Goal: Task Accomplishment & Management: Manage account settings

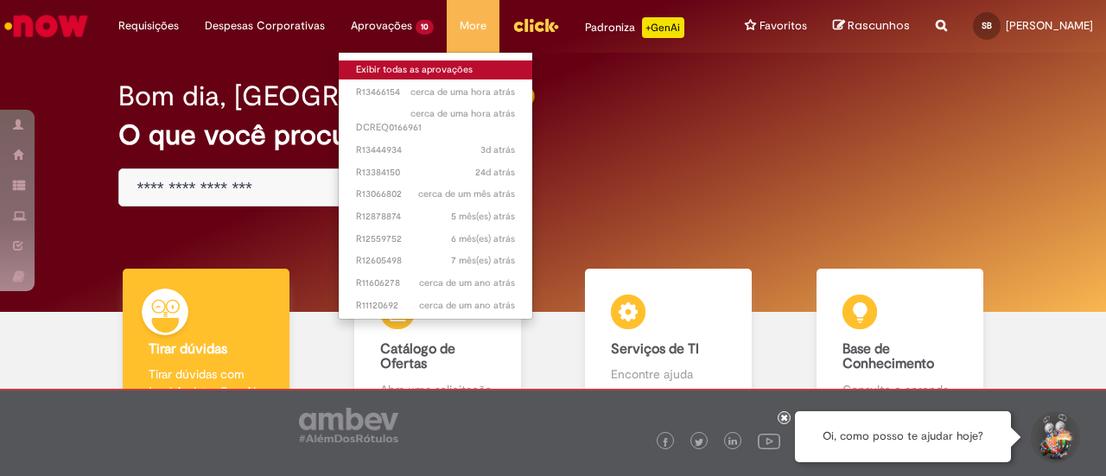
click at [363, 70] on link "Exibir todas as aprovações" at bounding box center [436, 69] width 194 height 19
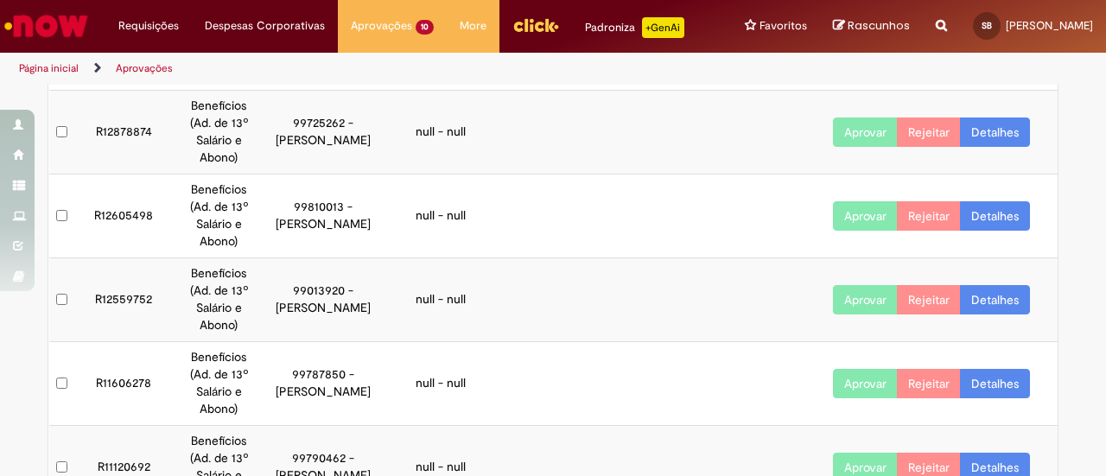
scroll to position [511, 0]
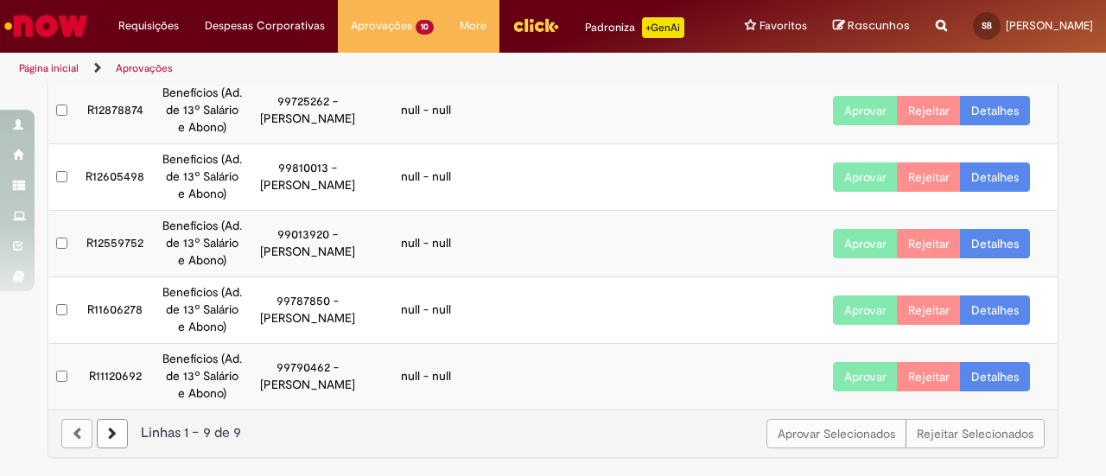
scroll to position [428, 0]
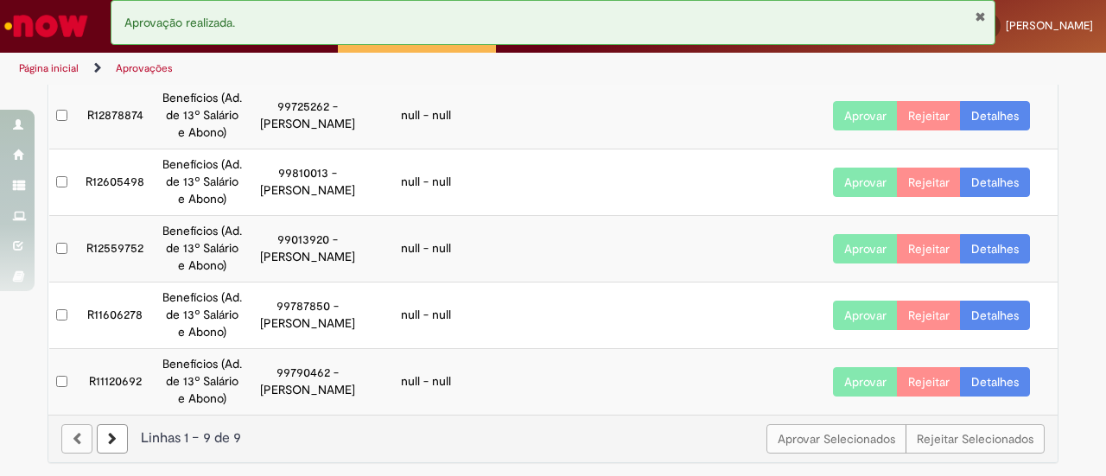
click at [108, 437] on icon at bounding box center [112, 439] width 9 height 12
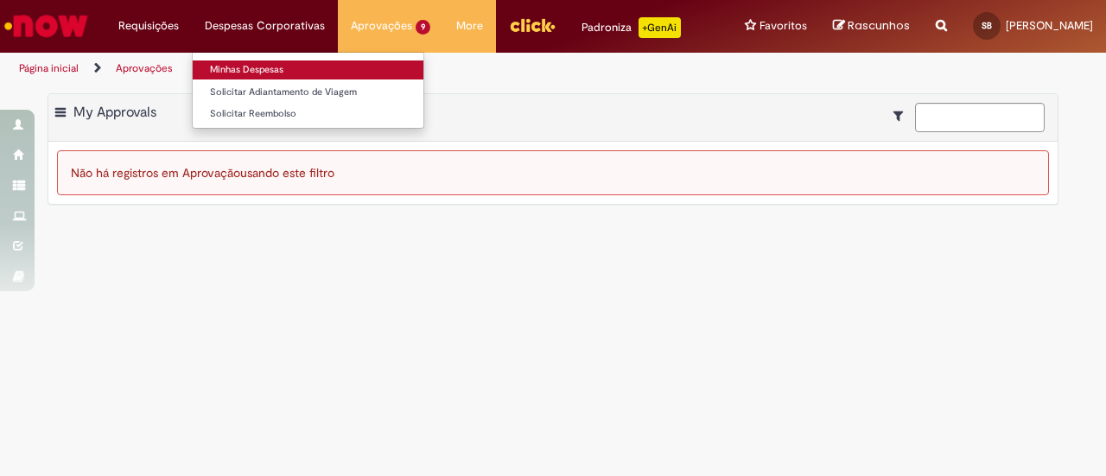
click at [230, 72] on link "Minhas Despesas" at bounding box center [308, 69] width 231 height 19
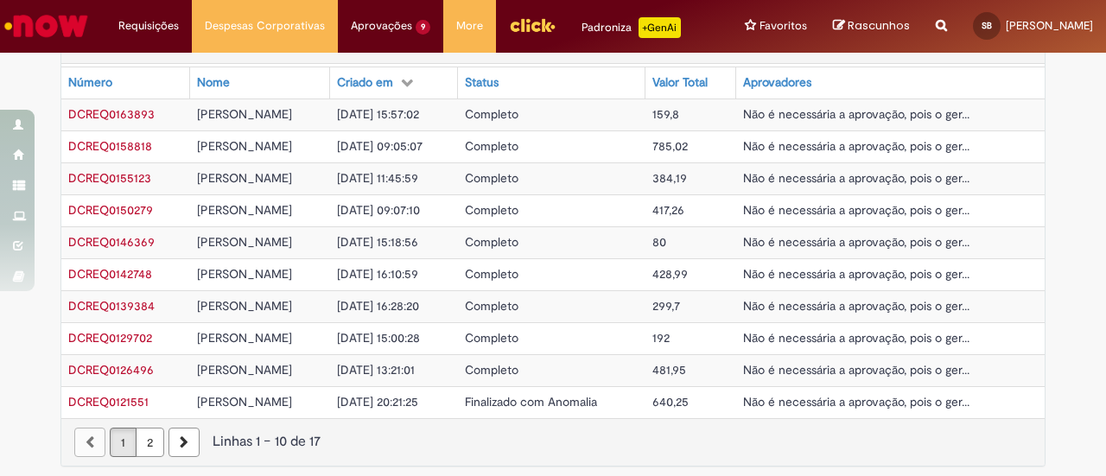
scroll to position [679, 0]
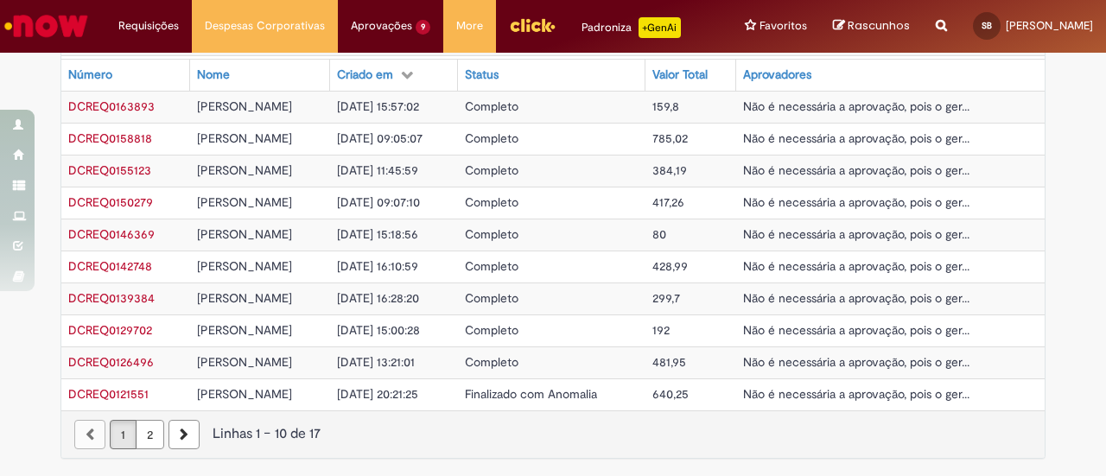
click at [147, 440] on link "2" at bounding box center [150, 434] width 29 height 29
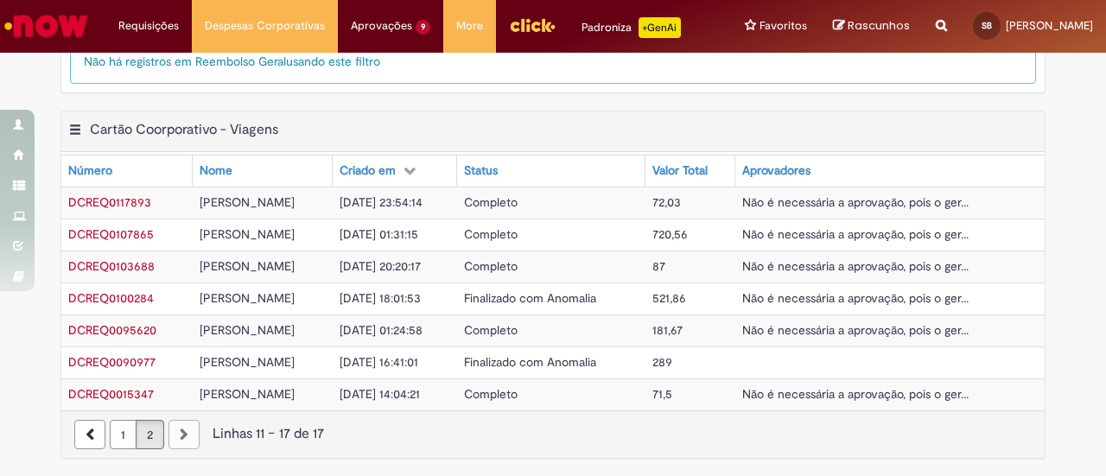
scroll to position [584, 0]
click at [358, 205] on span "[DATE] 23:54:14" at bounding box center [381, 202] width 83 height 16
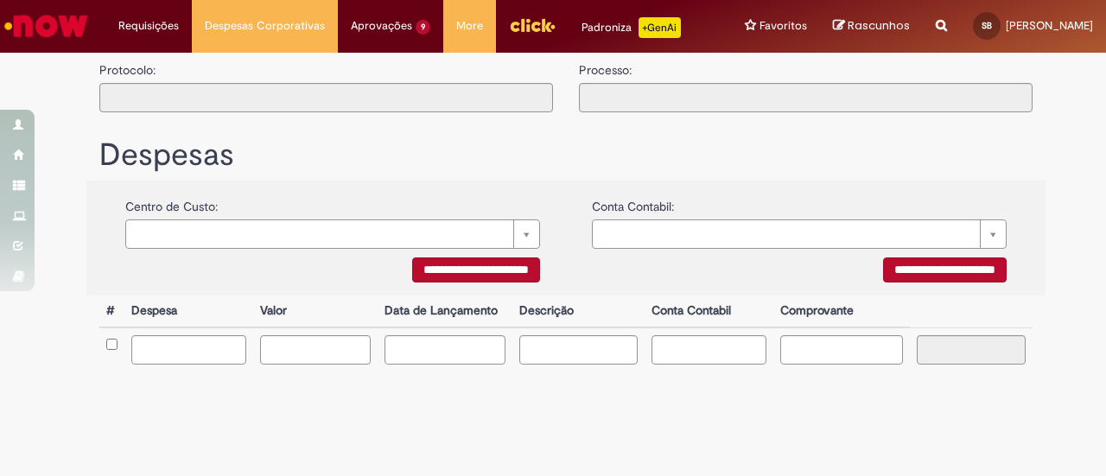
type input "**********"
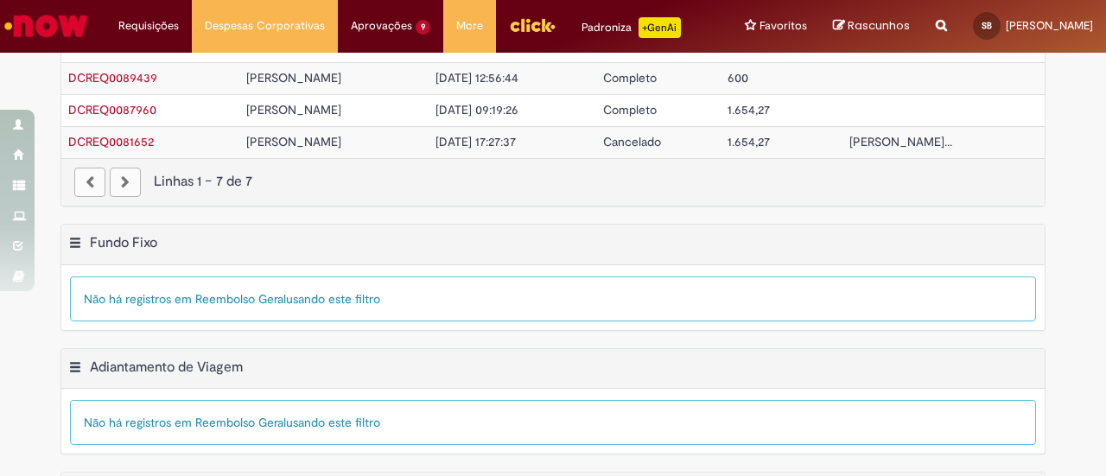
scroll to position [679, 0]
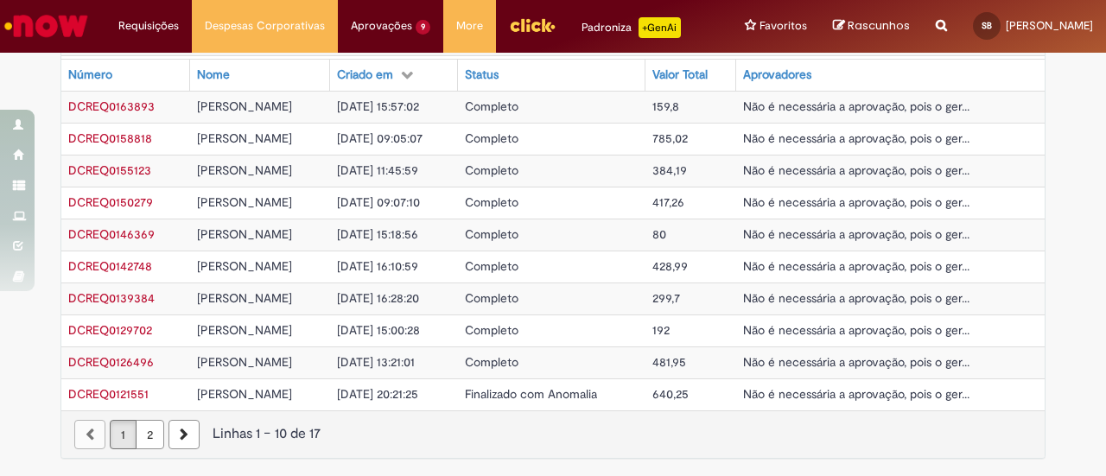
click at [118, 145] on span "DCREQ0158818" at bounding box center [110, 138] width 84 height 16
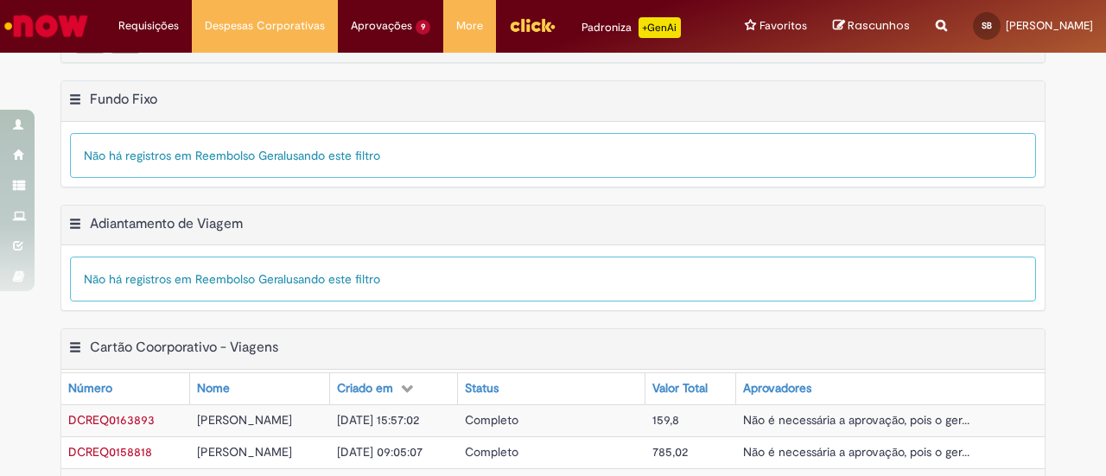
scroll to position [679, 0]
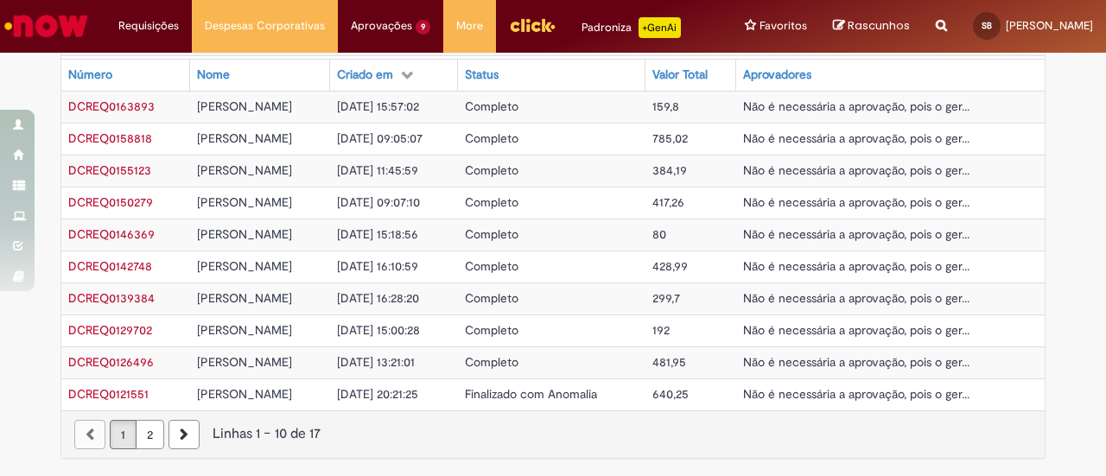
click at [241, 111] on span "[PERSON_NAME]" at bounding box center [244, 107] width 95 height 16
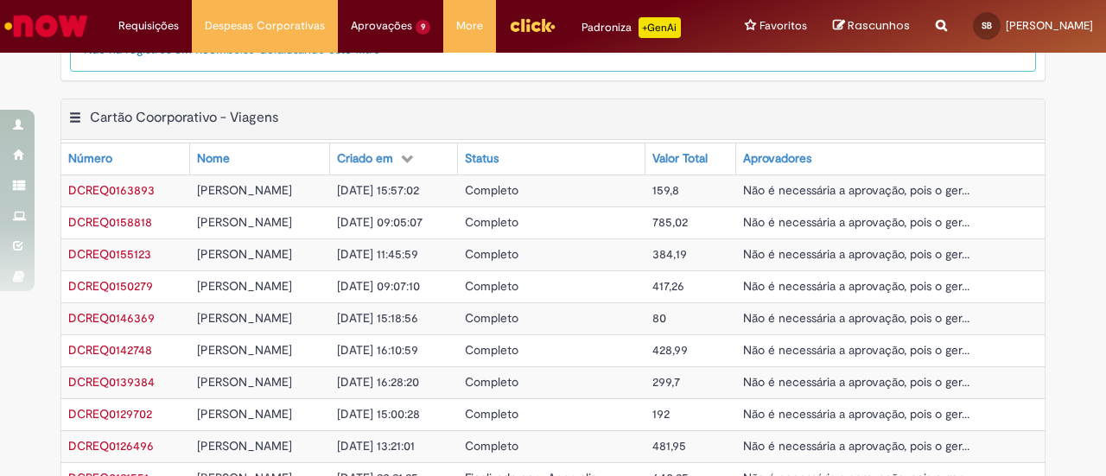
scroll to position [679, 0]
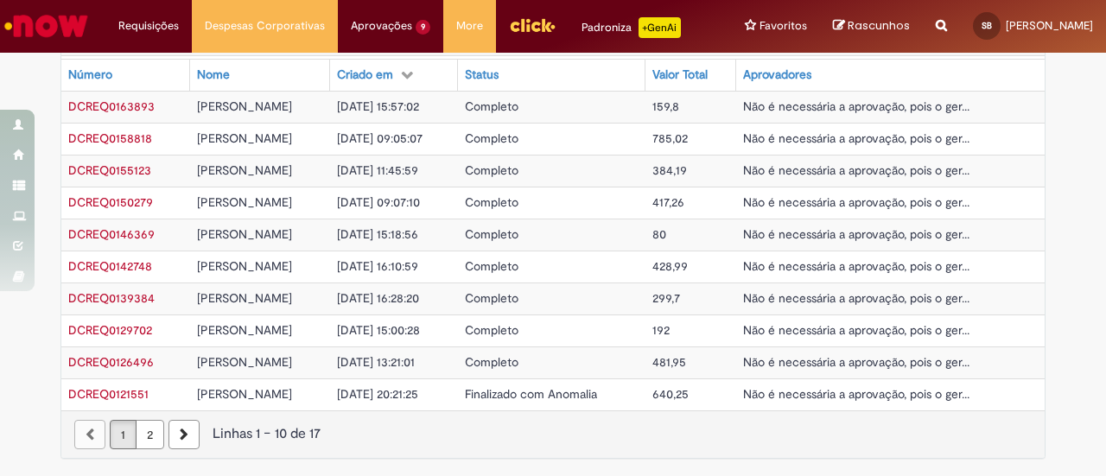
click at [139, 435] on link "2" at bounding box center [150, 434] width 29 height 29
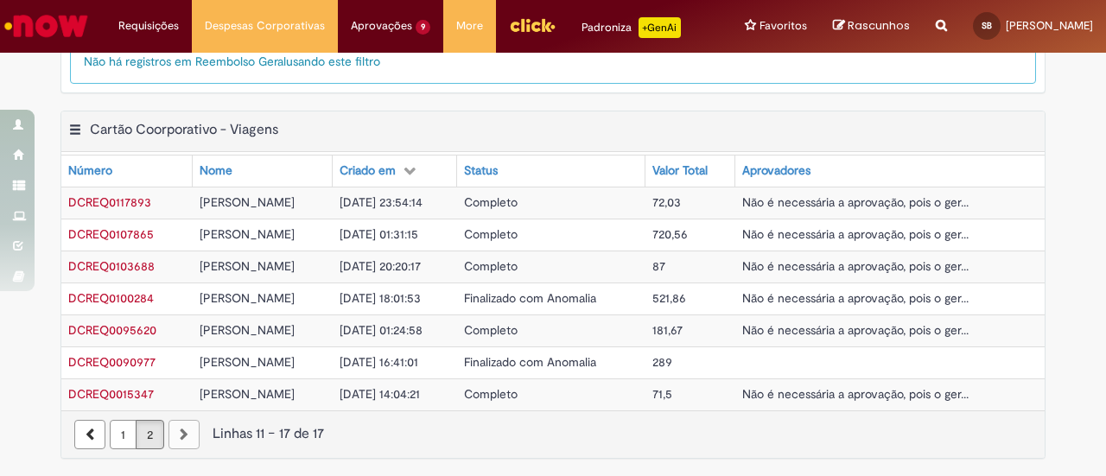
click at [119, 440] on link "1" at bounding box center [123, 434] width 27 height 29
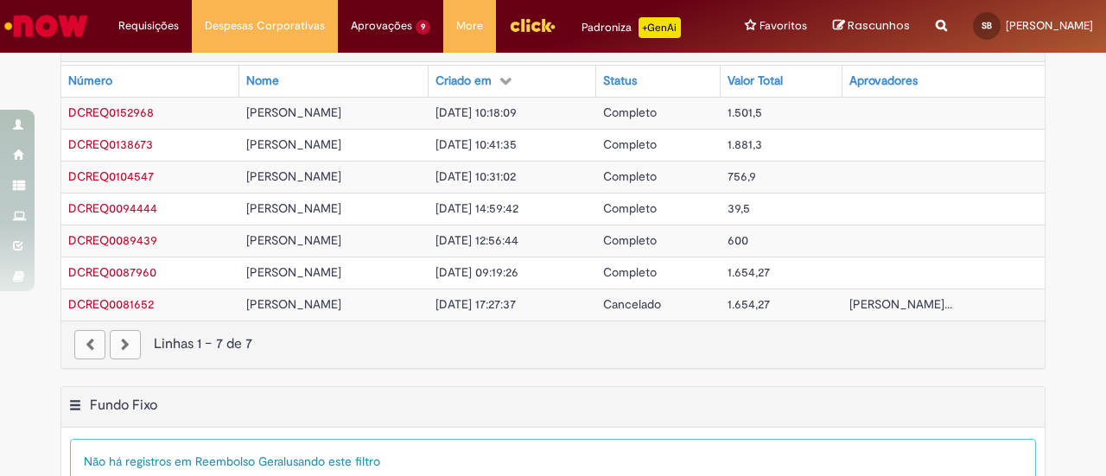
scroll to position [0, 0]
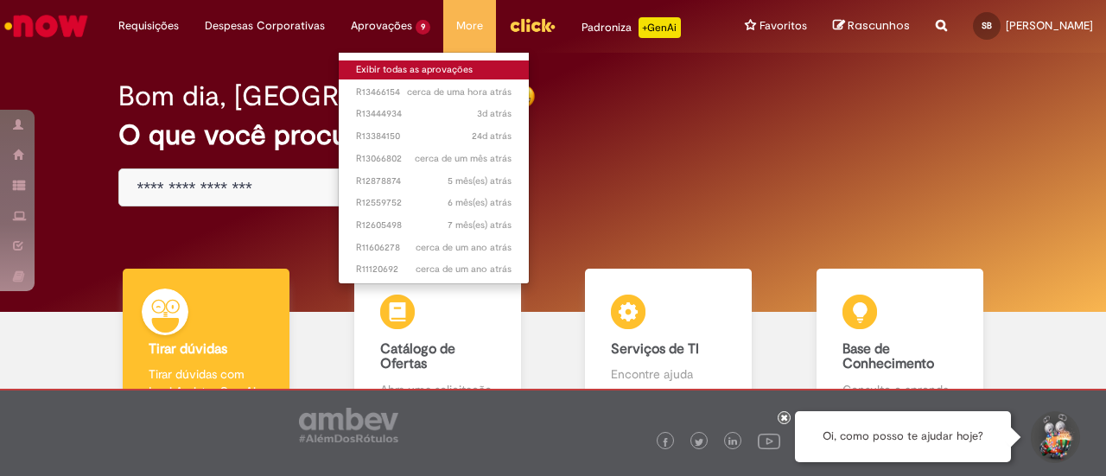
click at [361, 68] on link "Exibir todas as aprovações" at bounding box center [434, 69] width 190 height 19
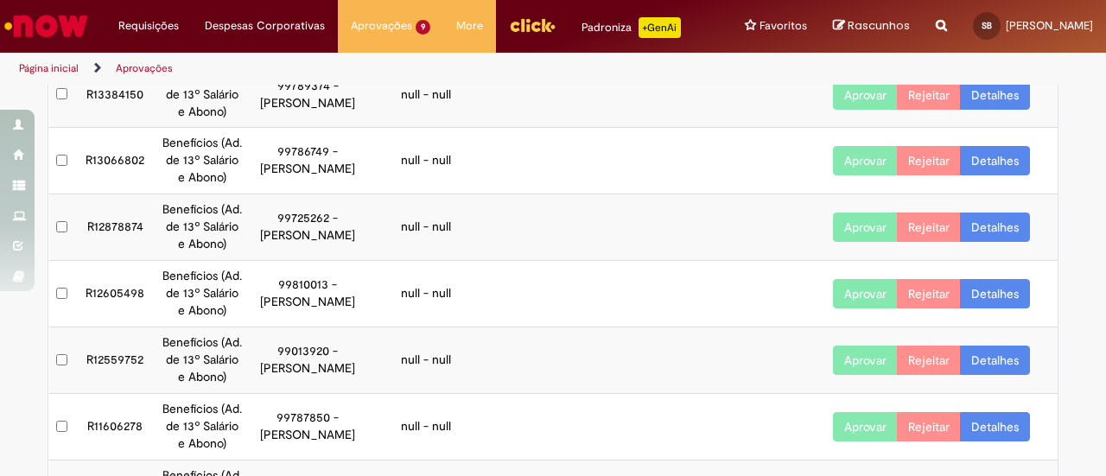
scroll to position [428, 0]
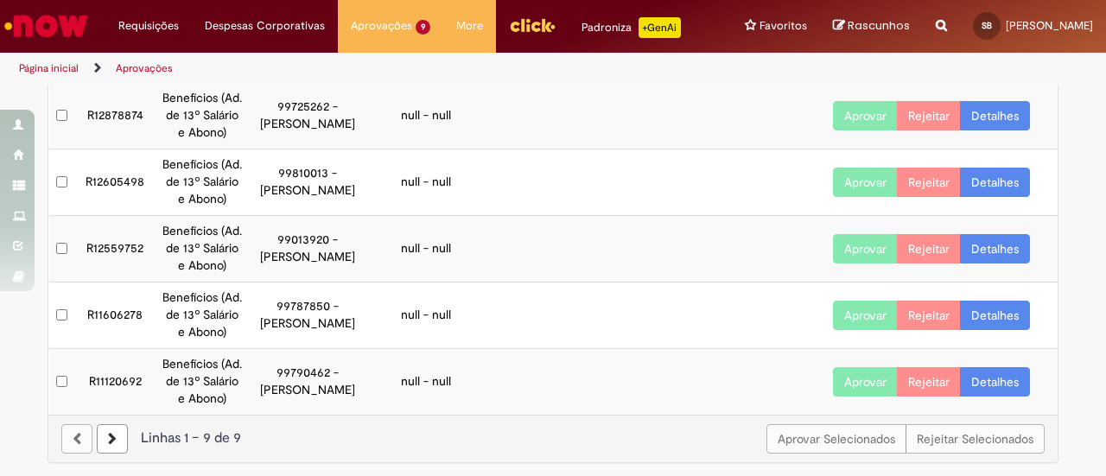
click at [108, 436] on icon at bounding box center [112, 439] width 9 height 12
